Goal: Check status: Check status

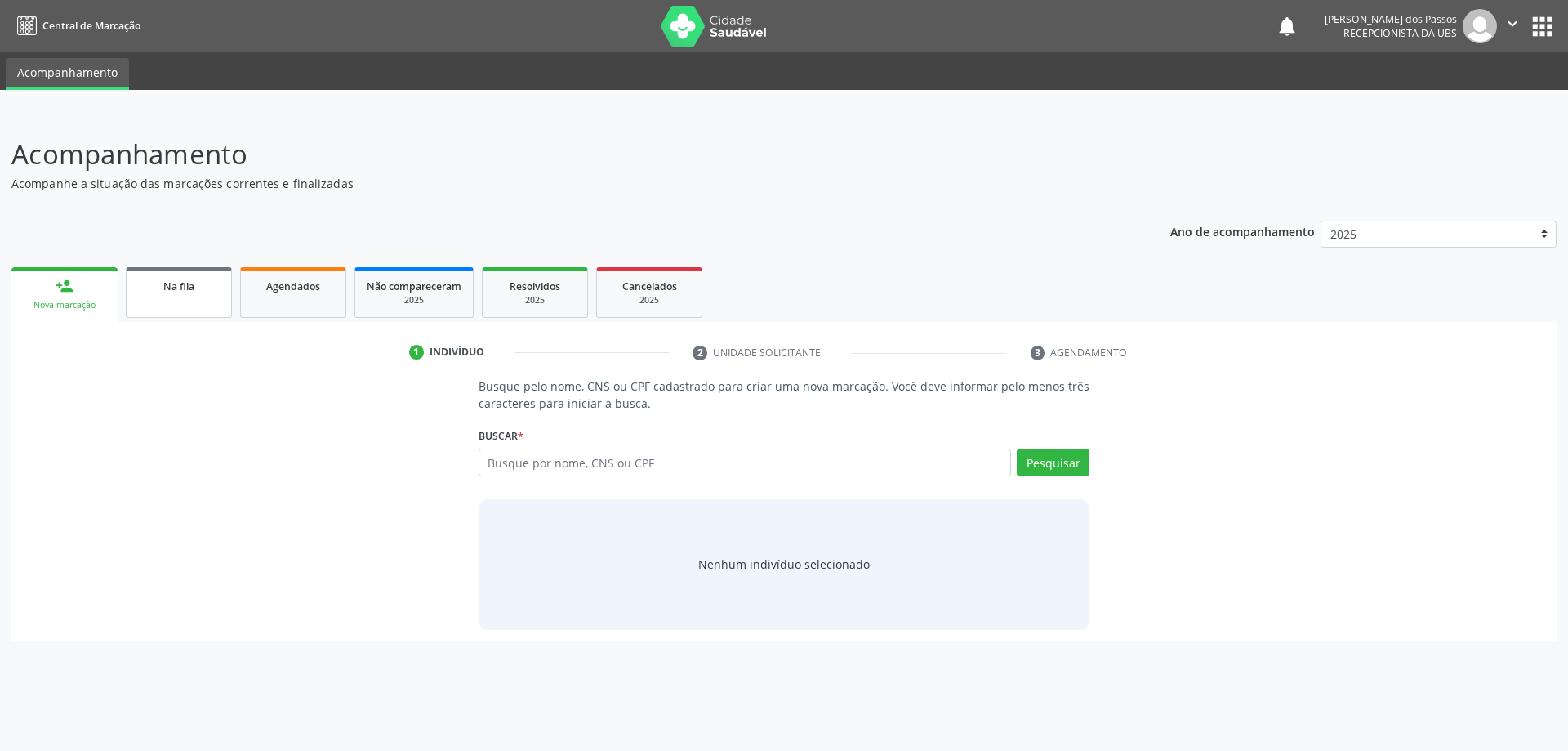
click at [173, 289] on span "Na fila" at bounding box center [178, 286] width 31 height 13
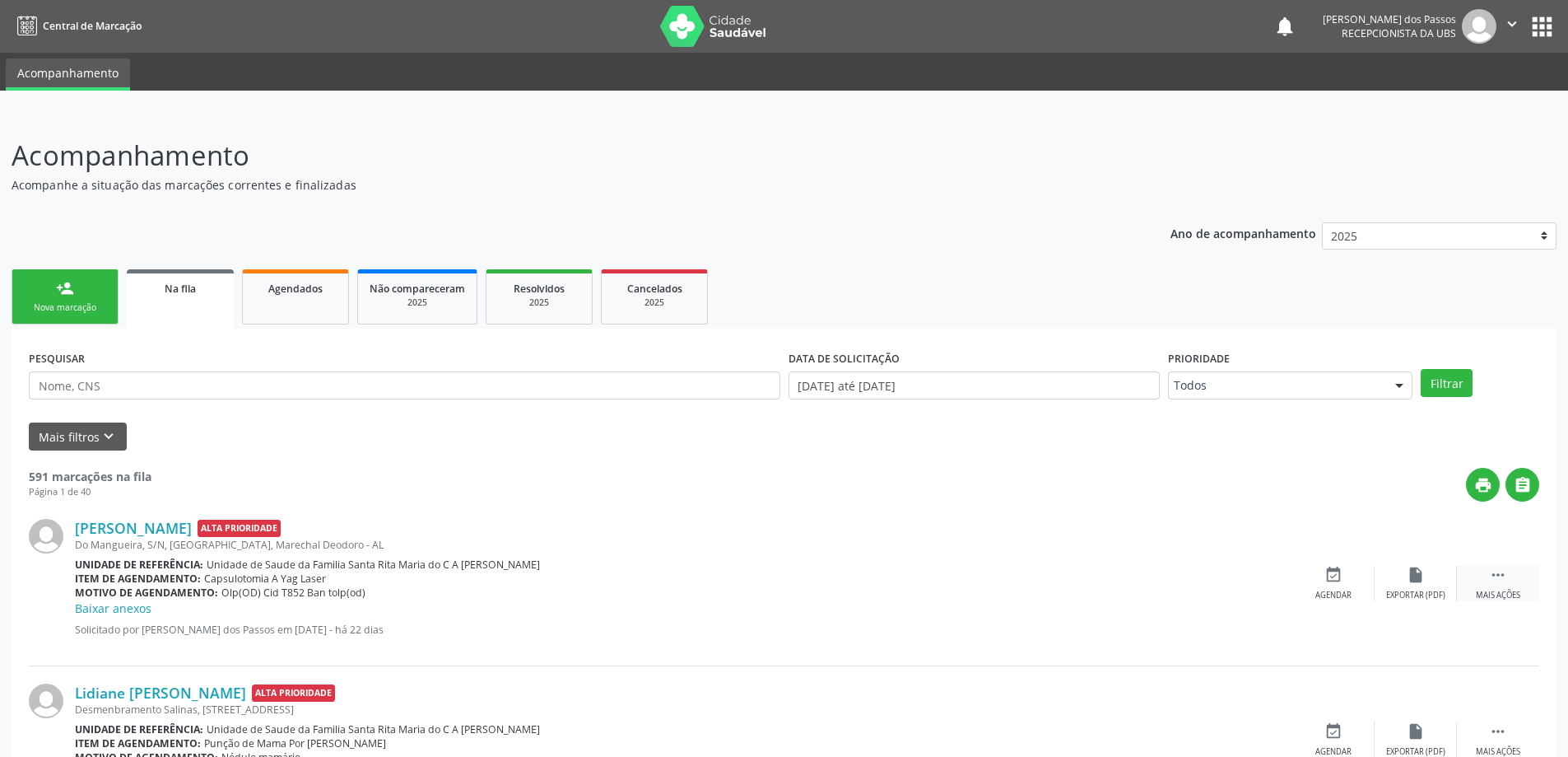
click at [1501, 571] on icon "" at bounding box center [1498, 574] width 18 height 18
click at [1414, 579] on icon "edit" at bounding box center [1415, 574] width 18 height 18
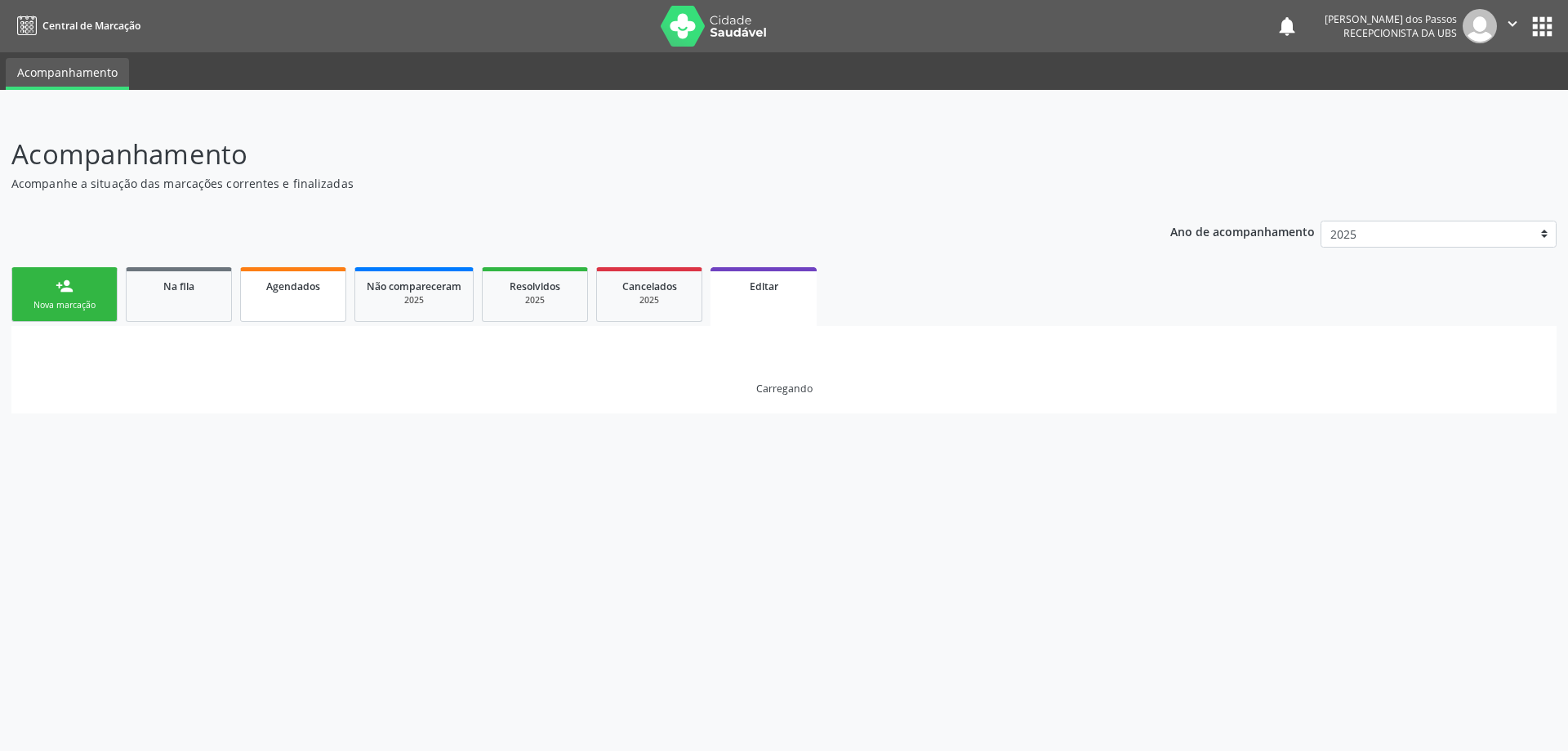
click at [292, 289] on span "Agendados" at bounding box center [293, 286] width 54 height 13
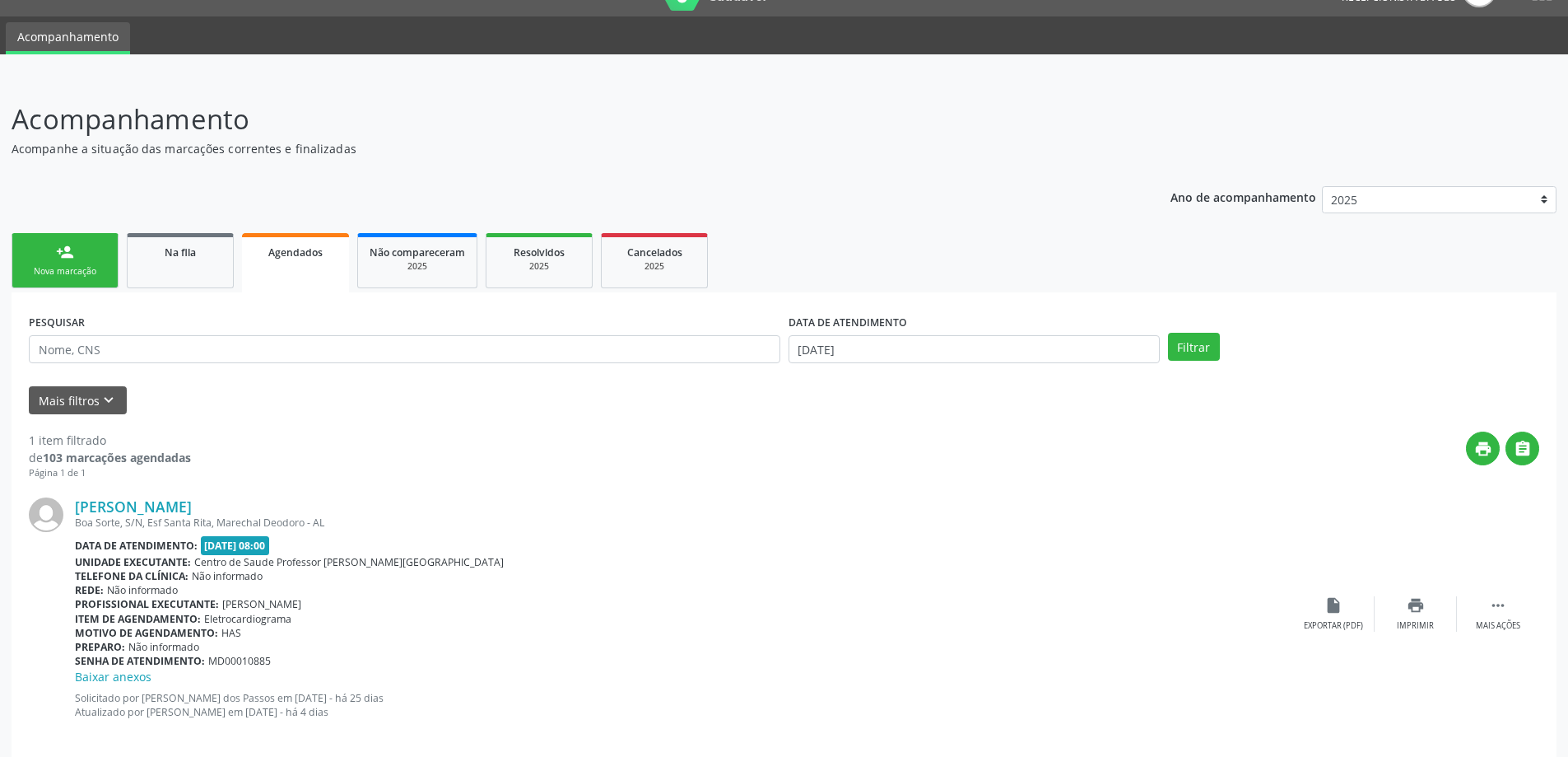
scroll to position [56, 0]
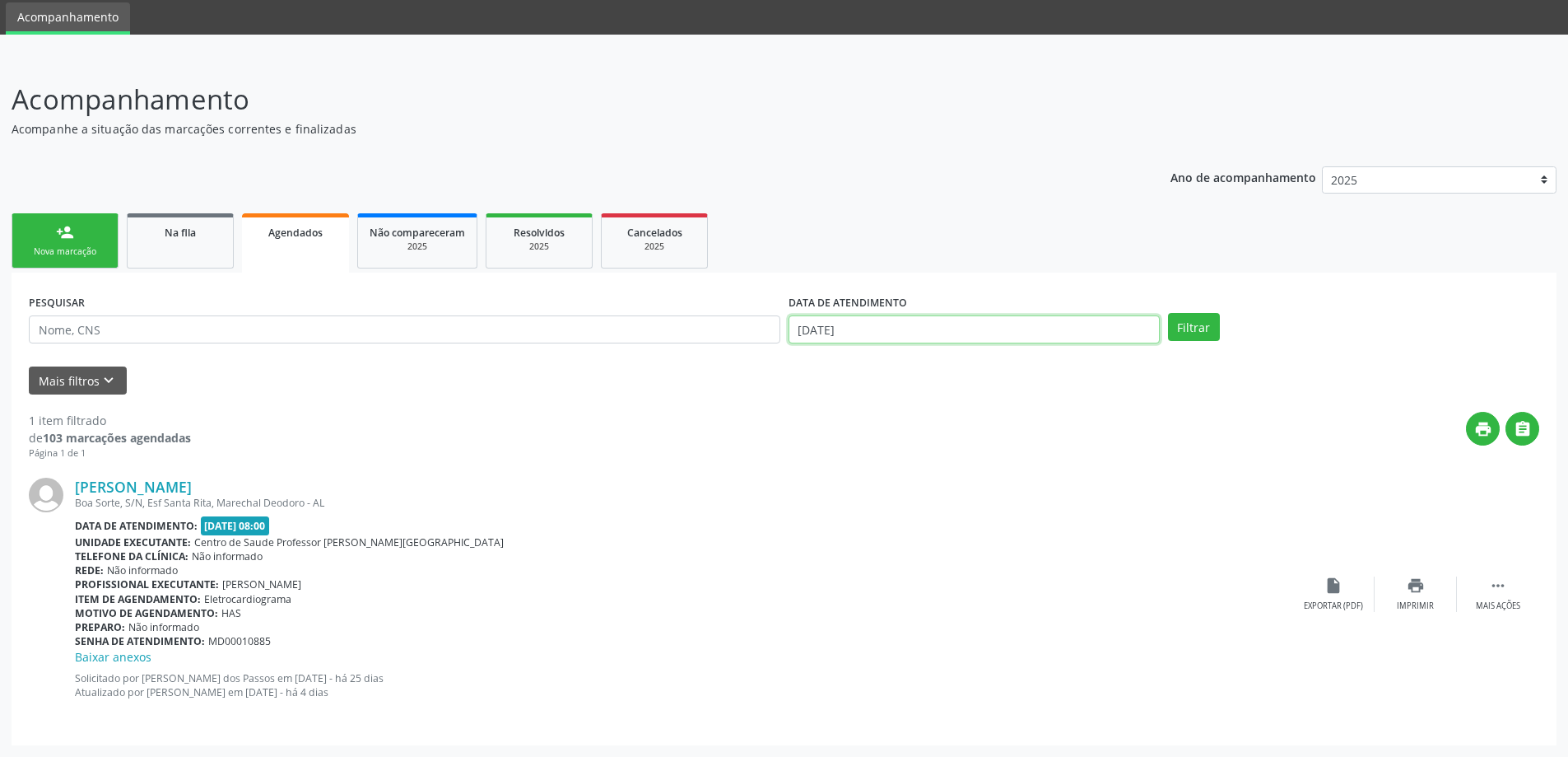
click at [829, 331] on input "[DATE]" at bounding box center [974, 329] width 371 height 28
click at [882, 481] on span "14" at bounding box center [878, 478] width 32 height 32
type input "[DATE]"
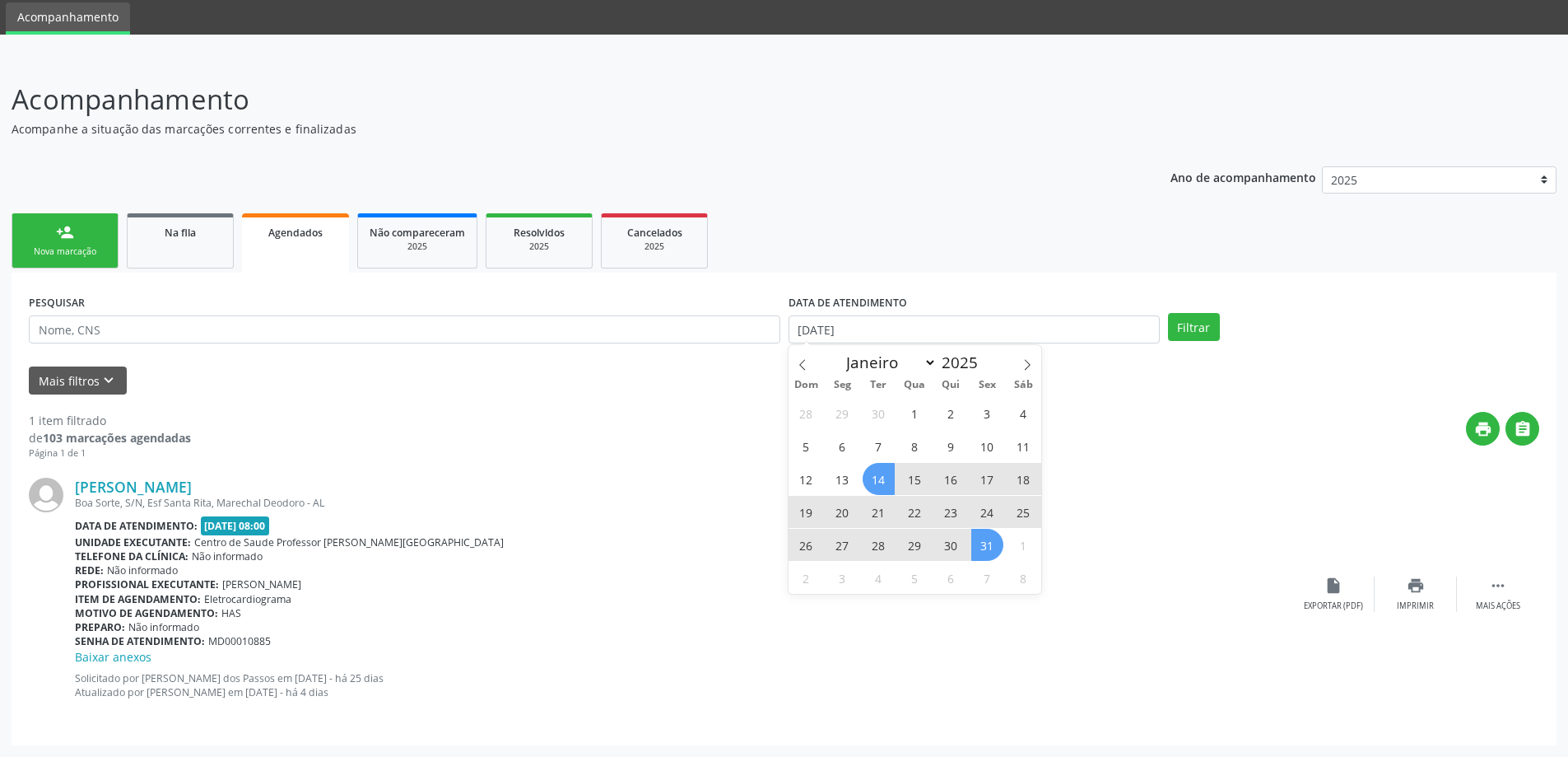
click at [993, 549] on span "31" at bounding box center [987, 544] width 32 height 32
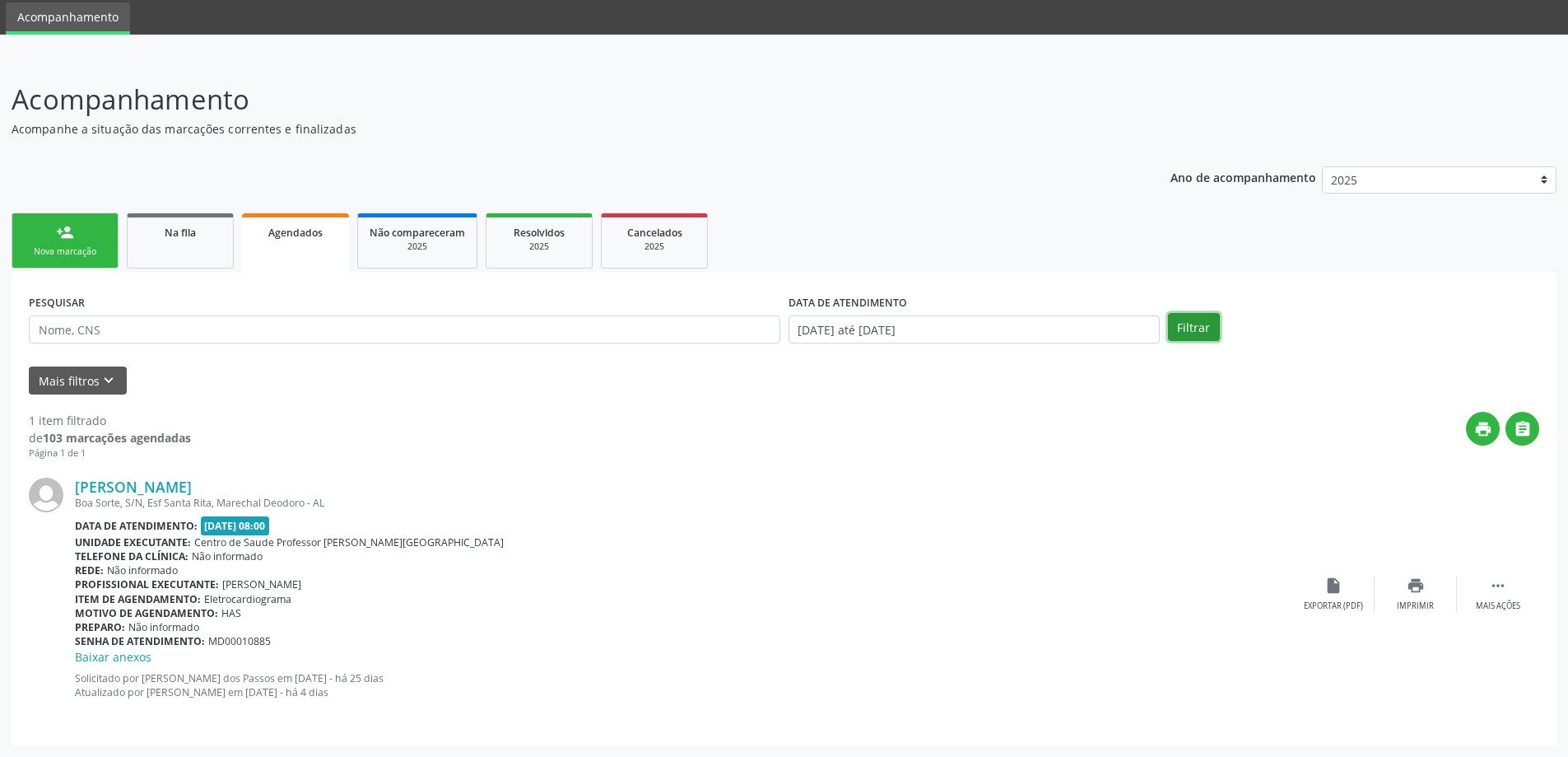
click at [1185, 327] on button "Filtrar" at bounding box center [1193, 327] width 51 height 28
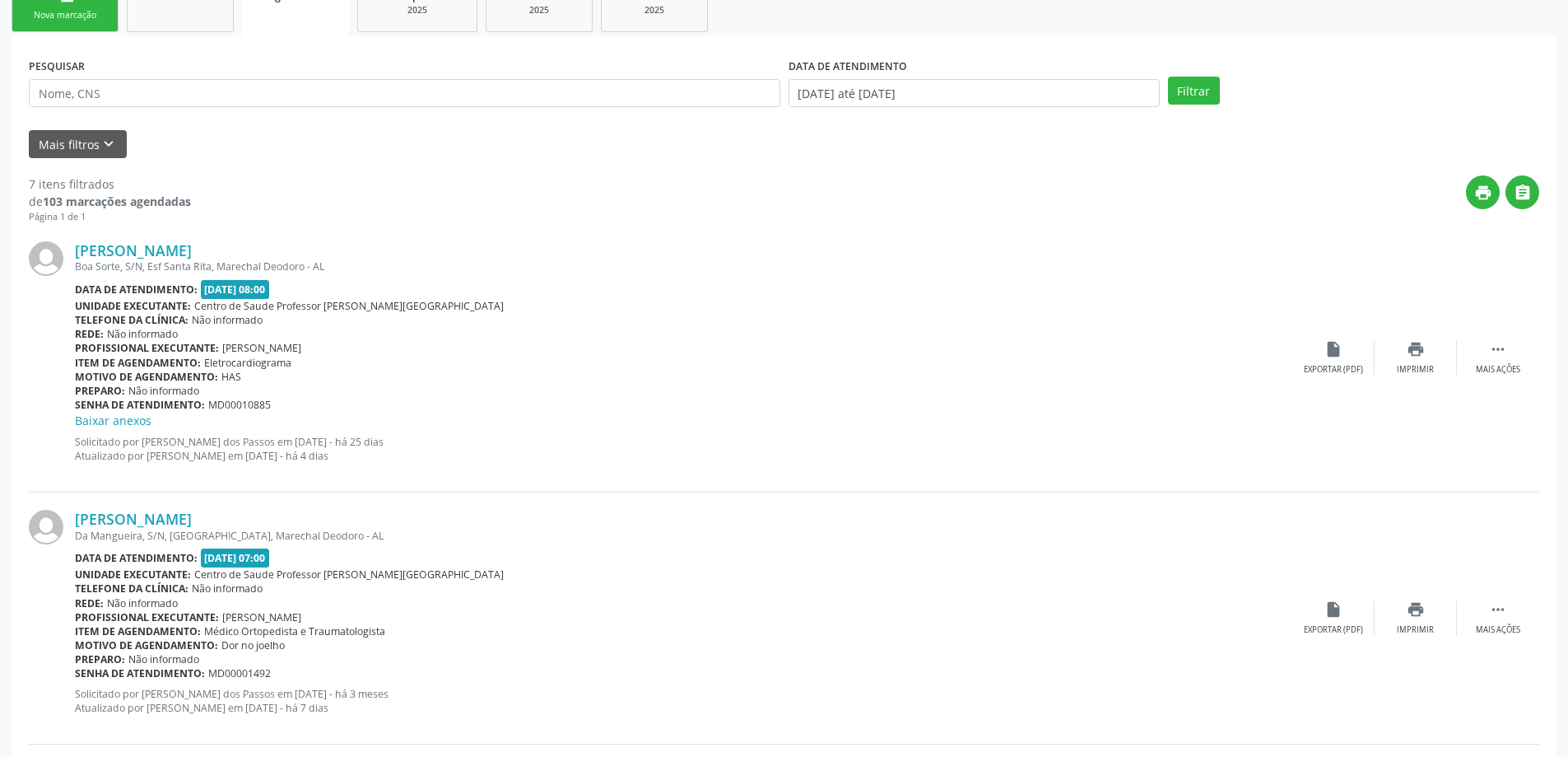
scroll to position [0, 0]
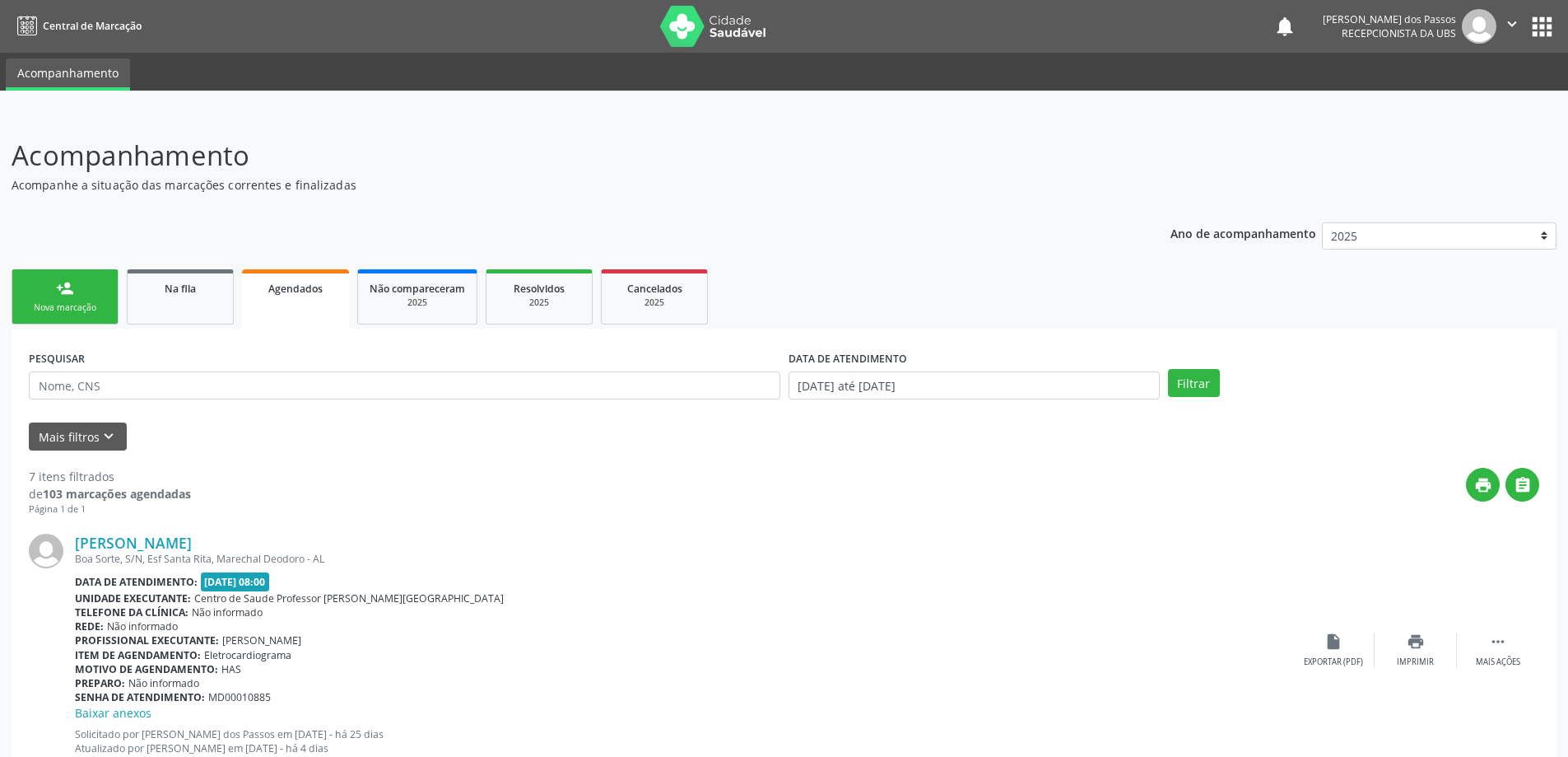
click at [303, 292] on span "Agendados" at bounding box center [295, 289] width 54 height 14
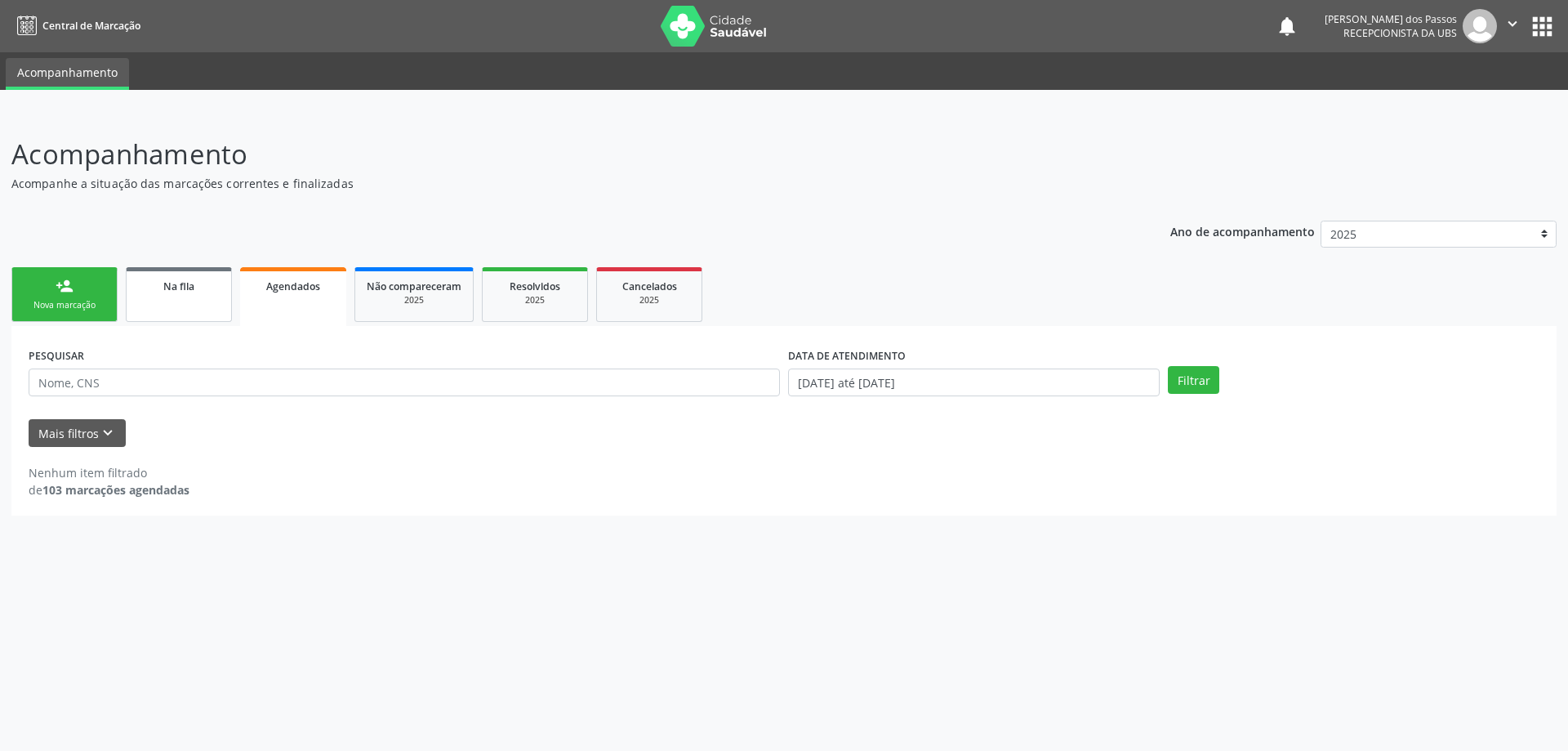
click at [191, 290] on span "Na fila" at bounding box center [178, 286] width 31 height 13
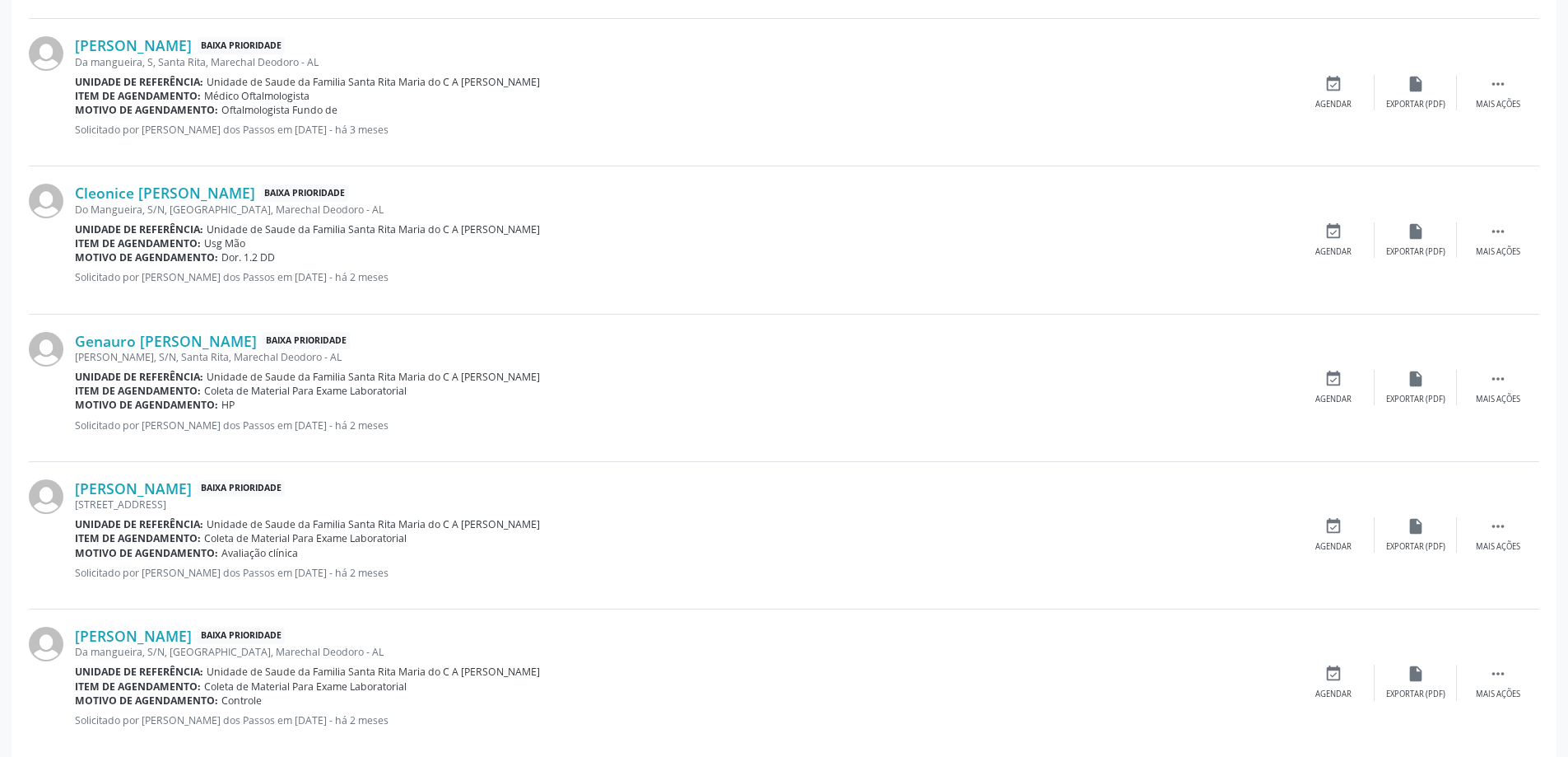
scroll to position [2051, 0]
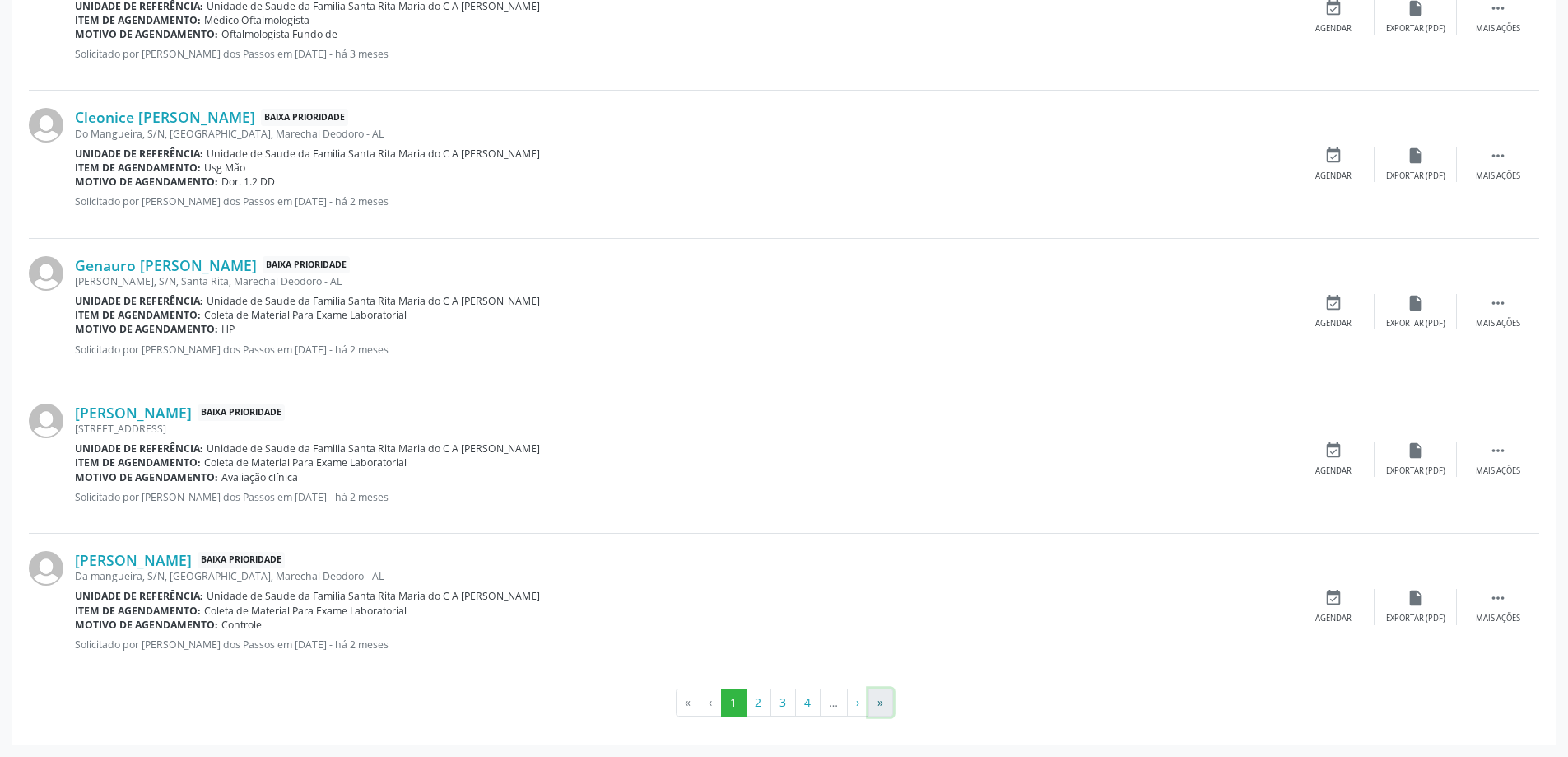
click at [881, 704] on button "»" at bounding box center [880, 702] width 24 height 28
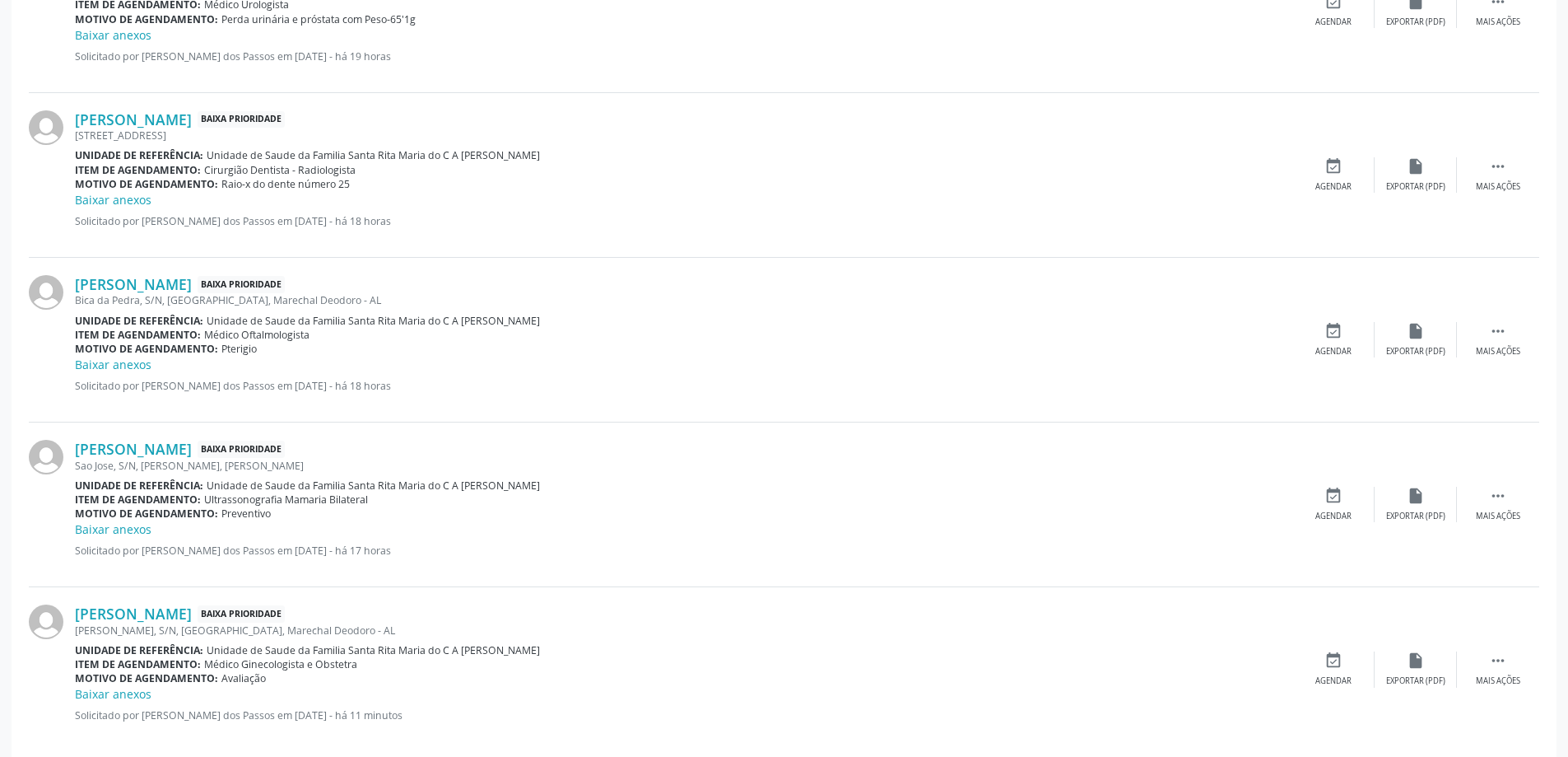
scroll to position [974, 0]
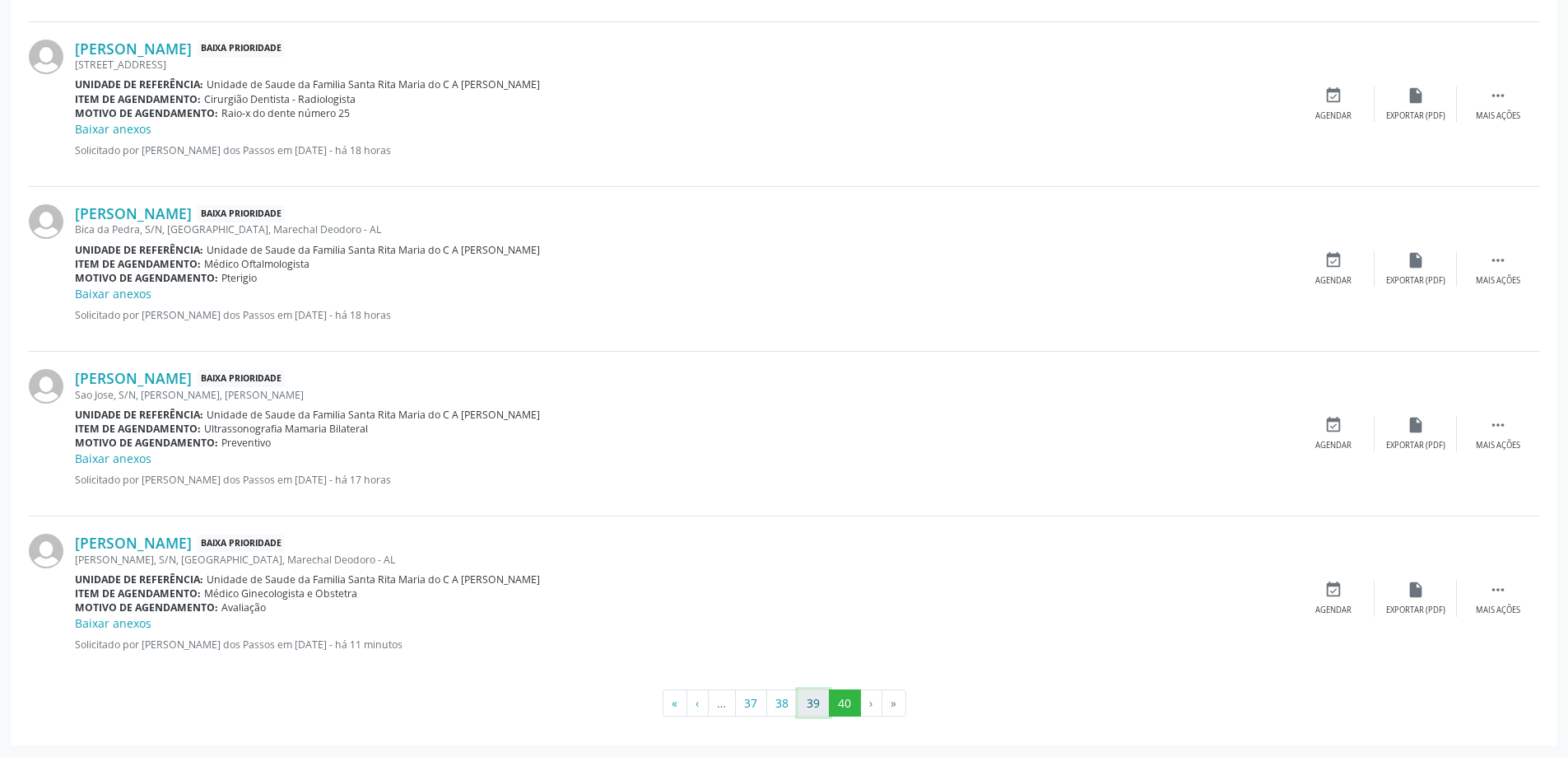
click at [810, 709] on button "39" at bounding box center [813, 703] width 32 height 28
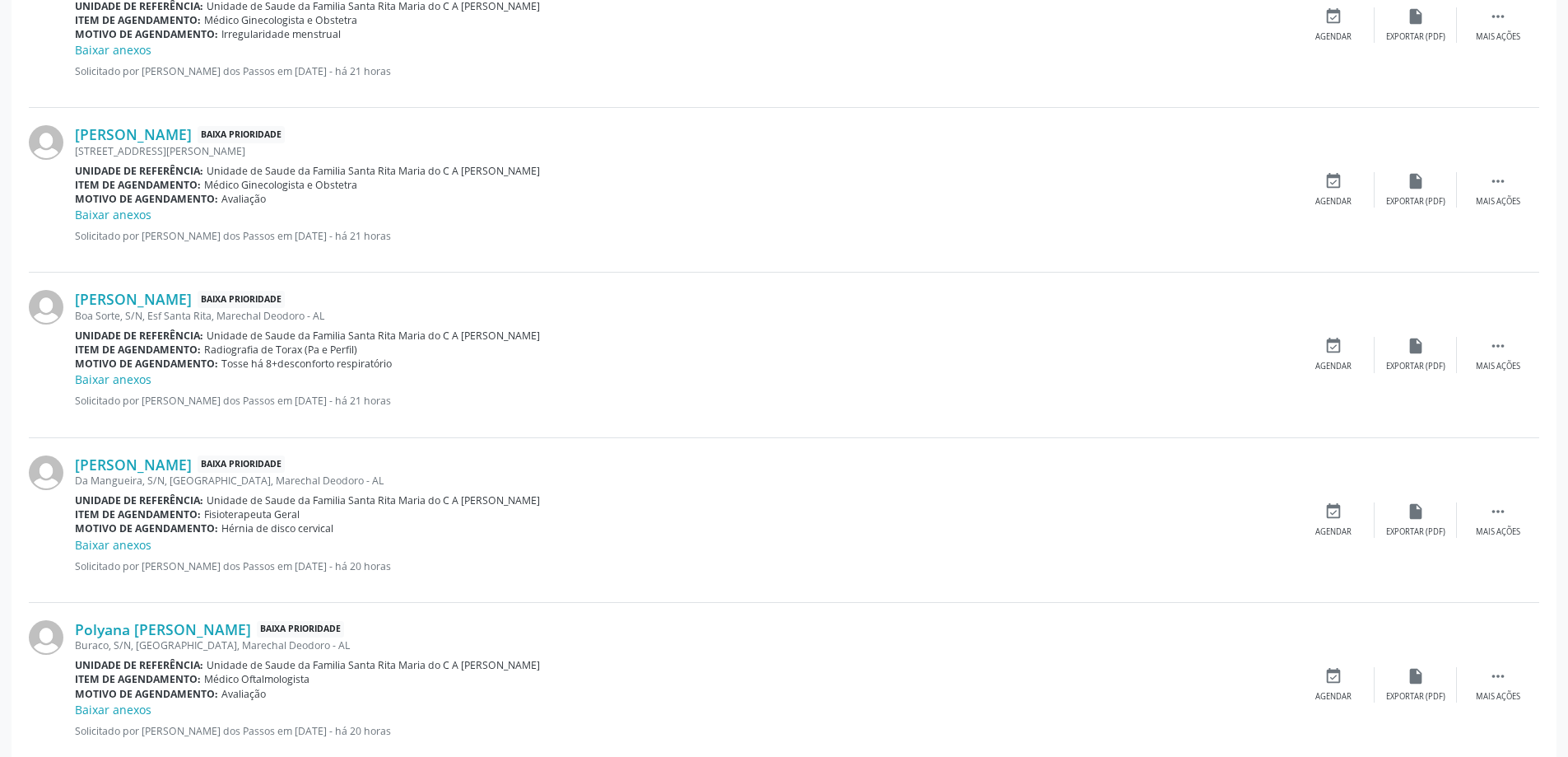
scroll to position [2307, 0]
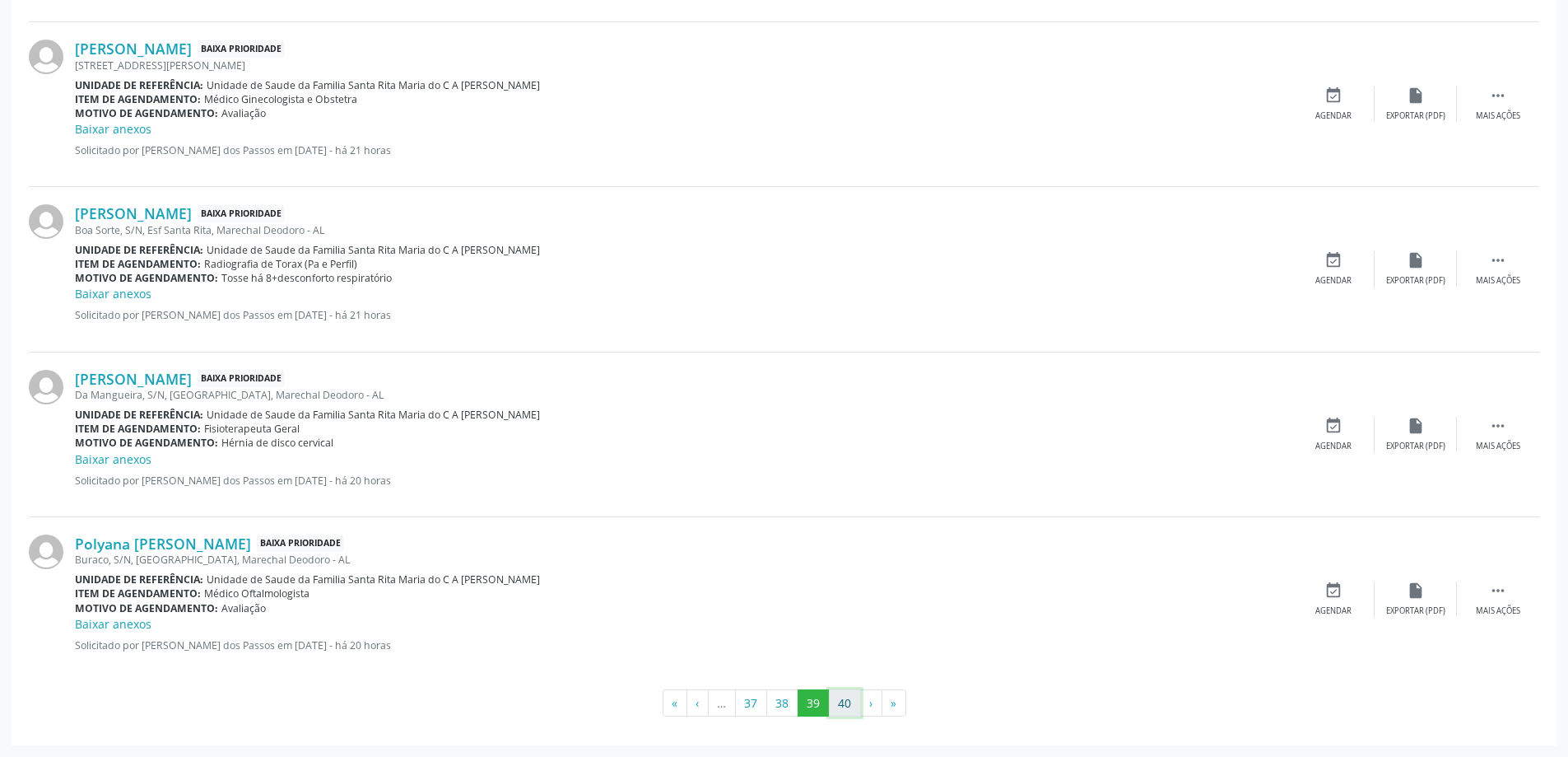
click at [844, 701] on button "40" at bounding box center [844, 703] width 32 height 28
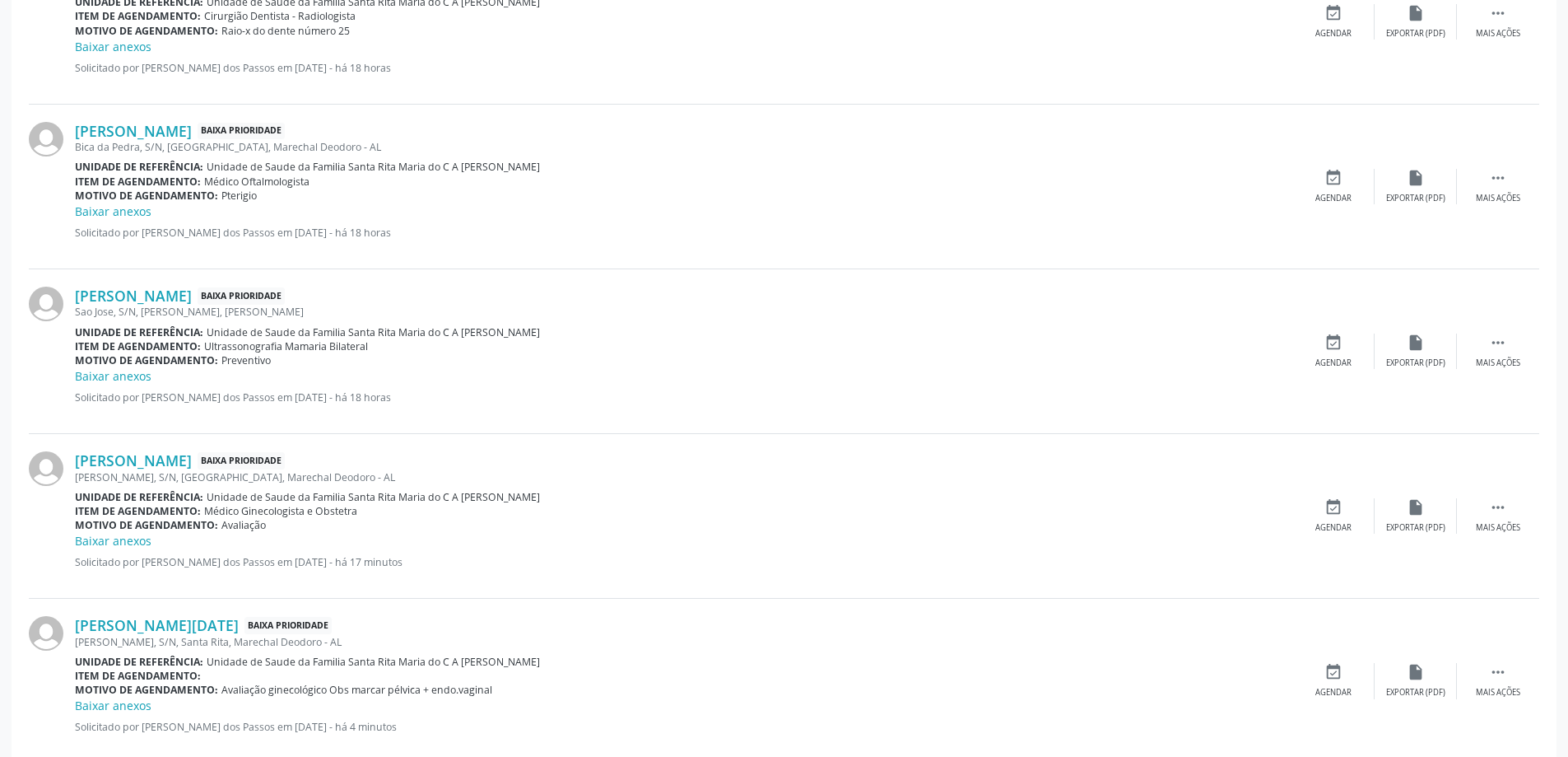
scroll to position [1153, 0]
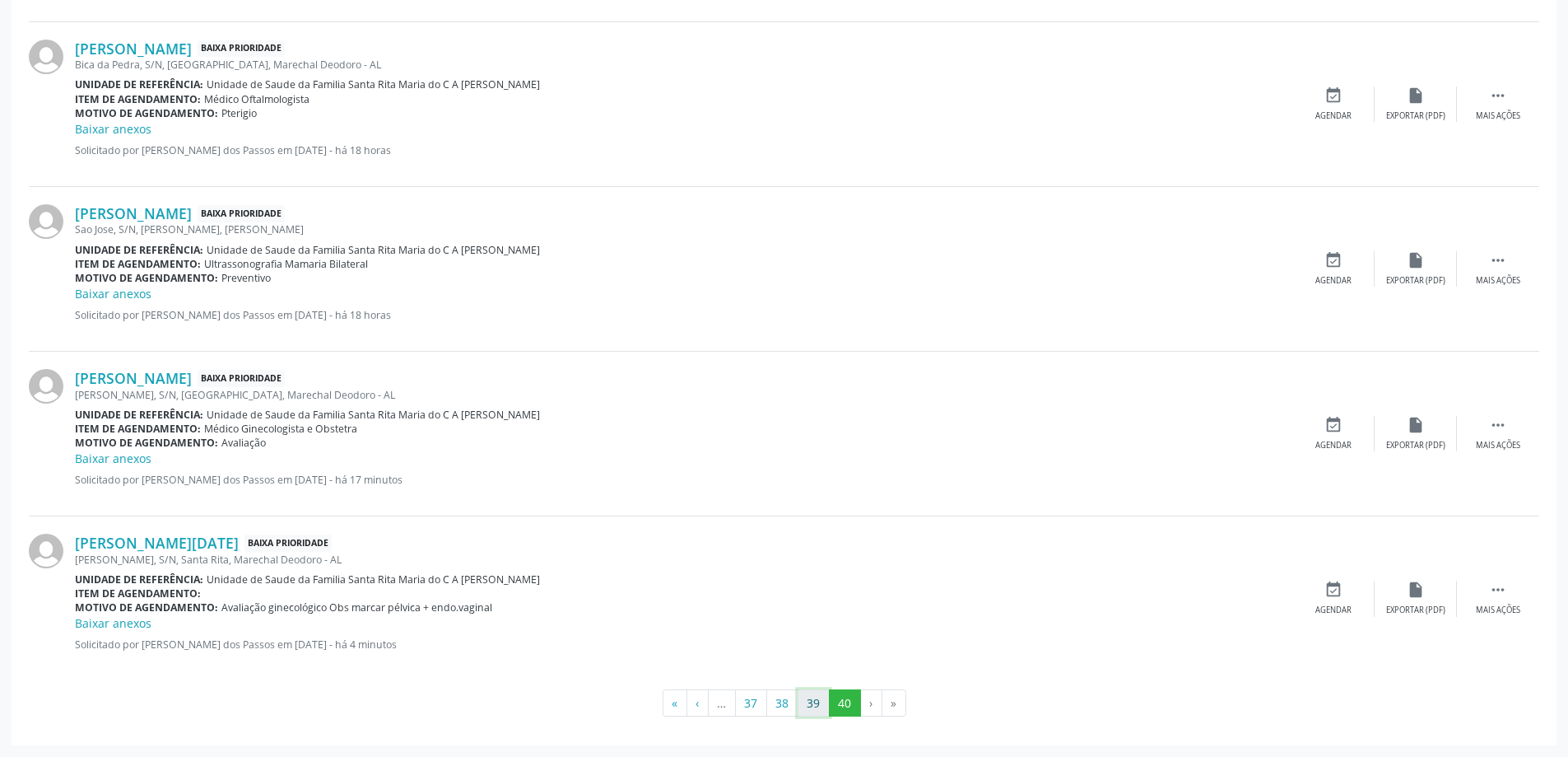
click at [809, 705] on button "39" at bounding box center [813, 703] width 32 height 28
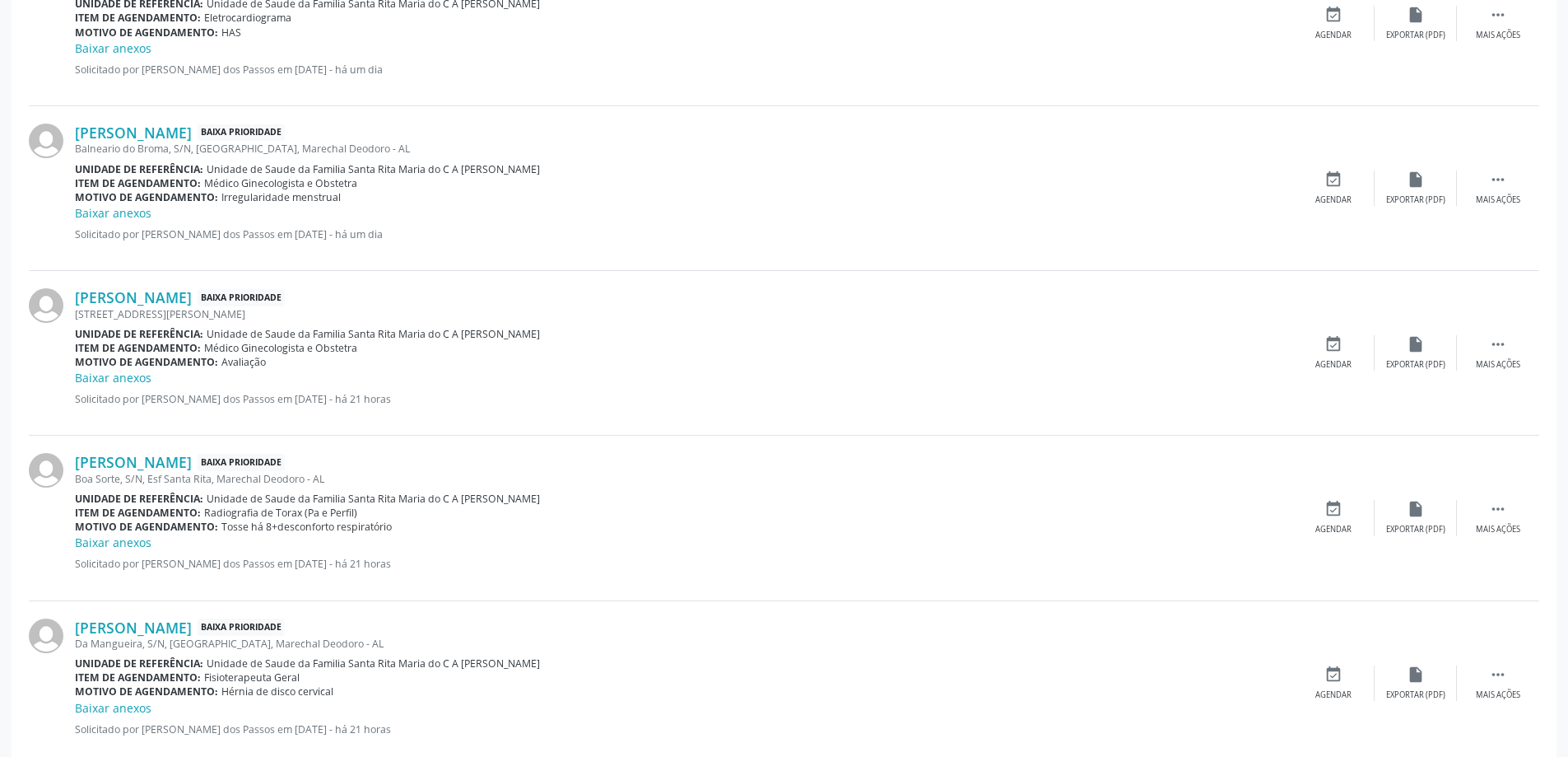
scroll to position [2307, 0]
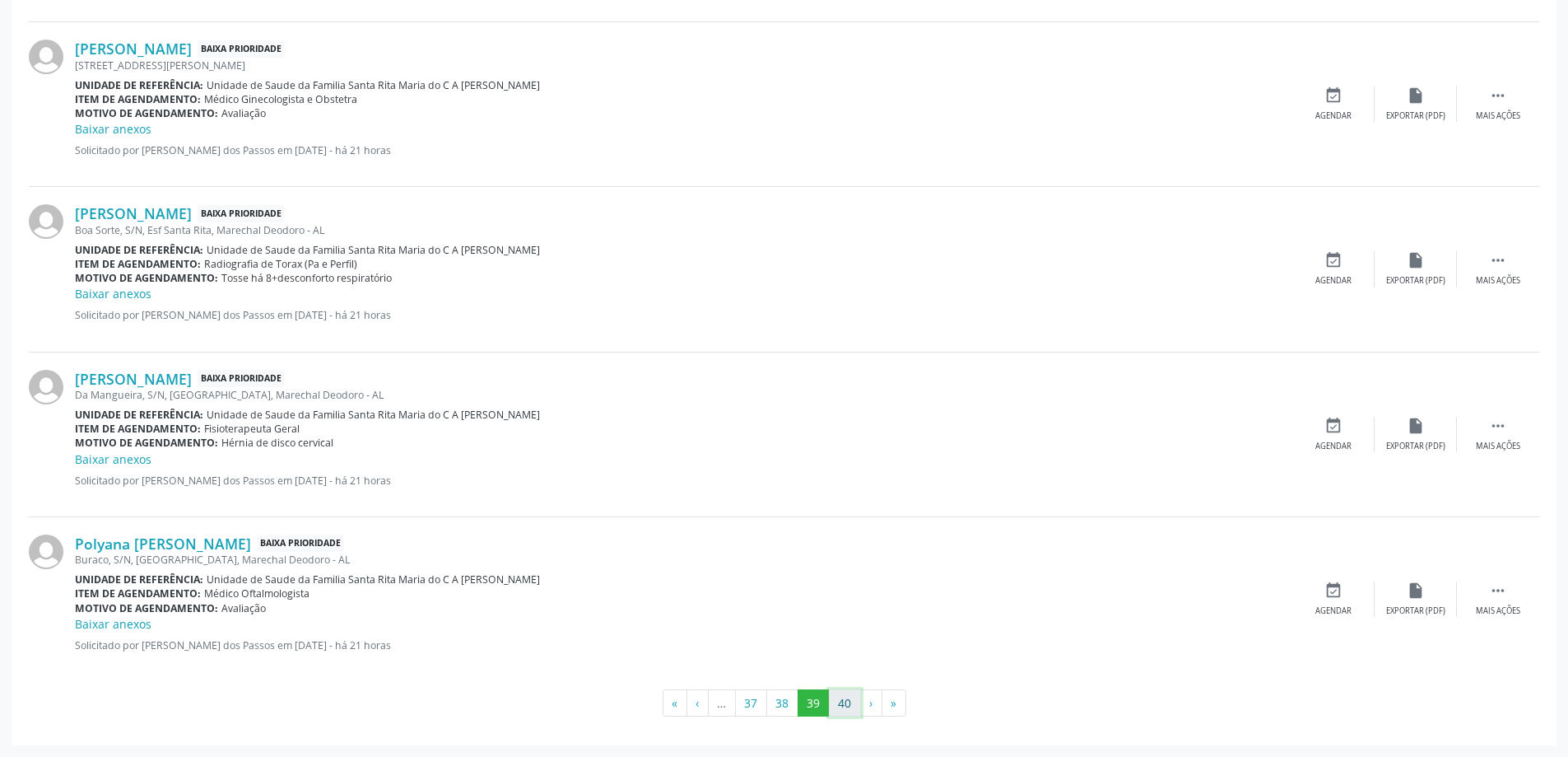
click at [843, 701] on button "40" at bounding box center [844, 703] width 32 height 28
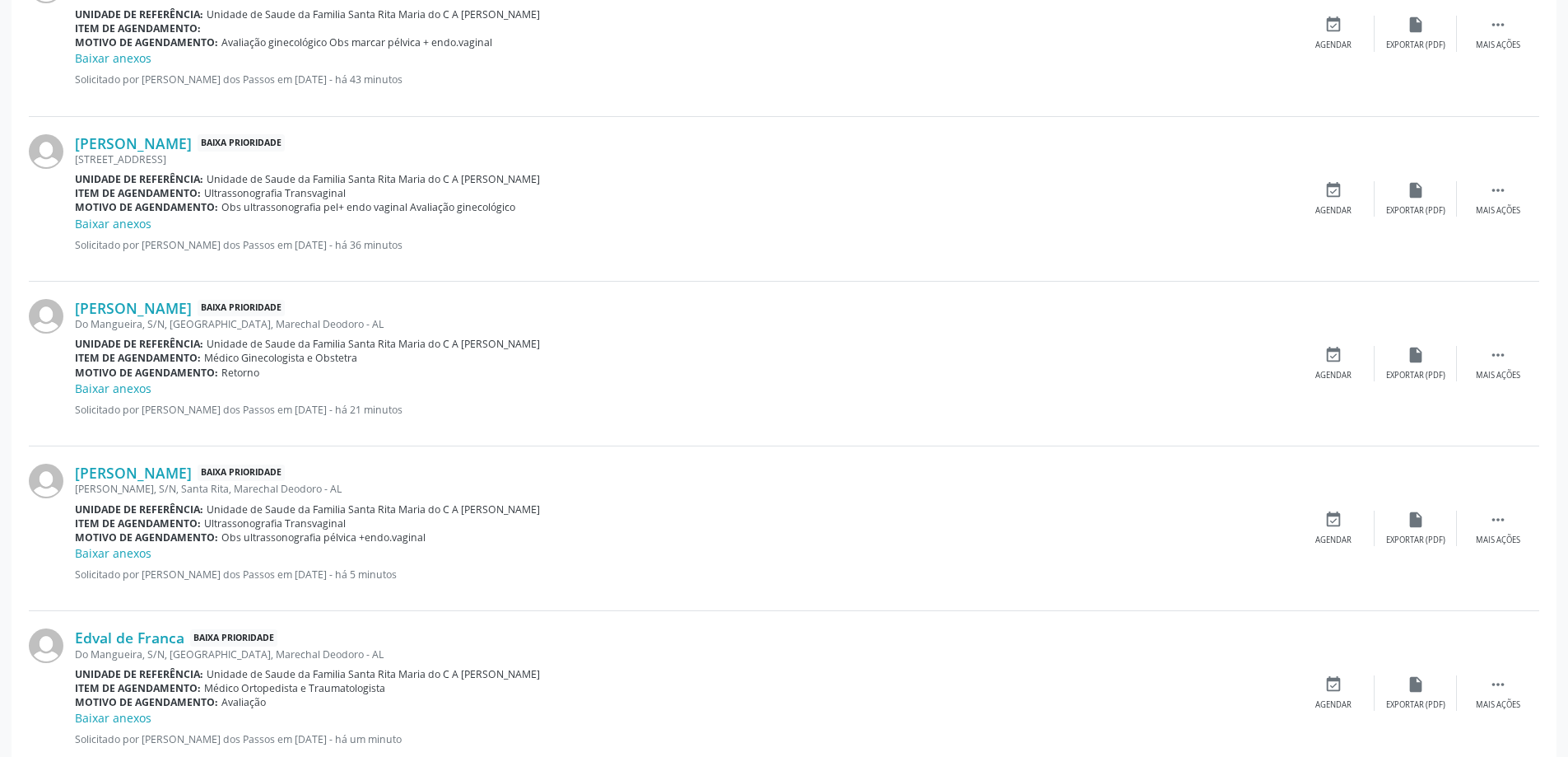
scroll to position [1813, 0]
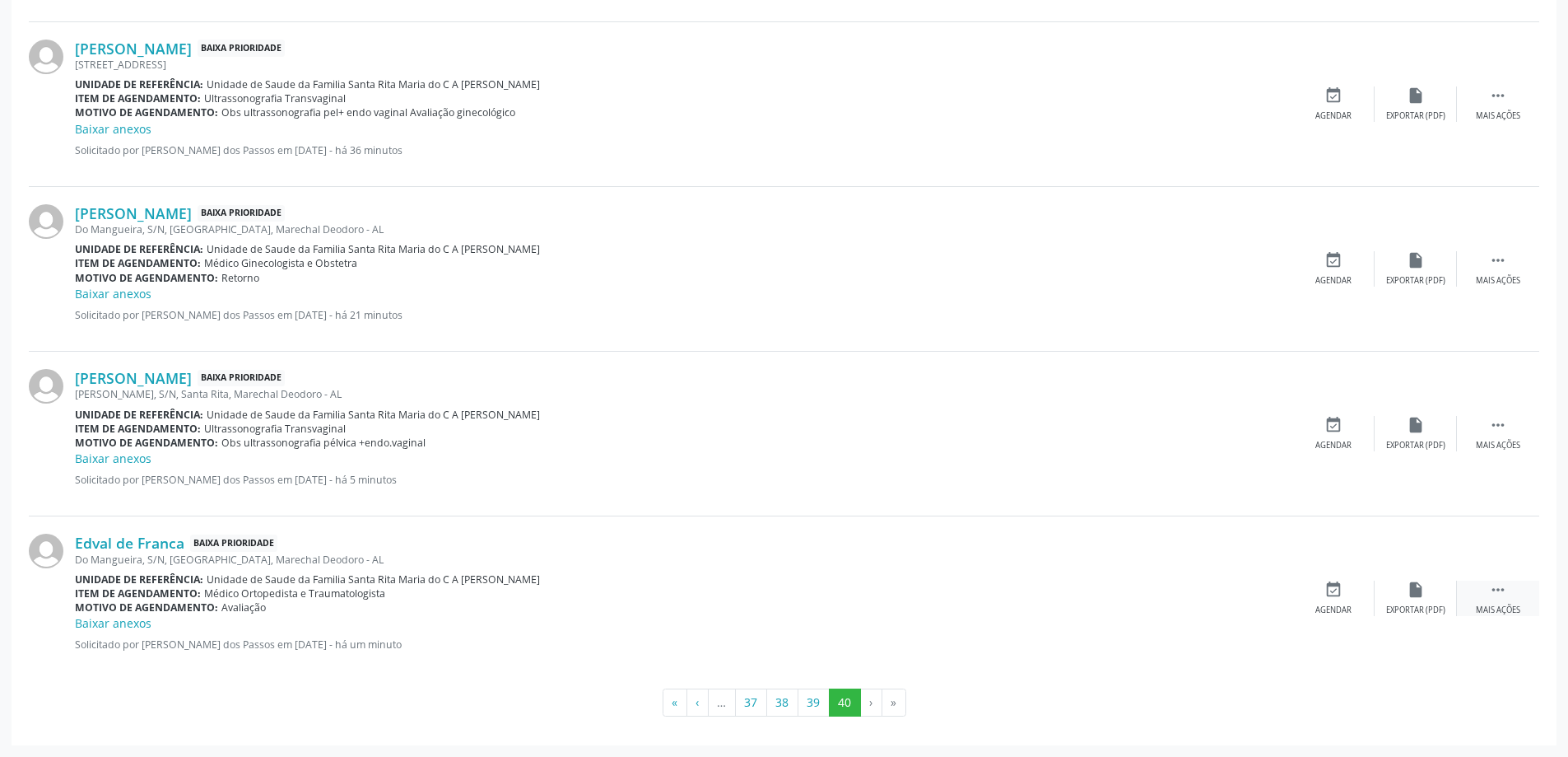
click at [1505, 591] on icon "" at bounding box center [1498, 589] width 18 height 18
click at [1253, 594] on icon "print" at bounding box center [1251, 589] width 18 height 18
